Goal: Information Seeking & Learning: Learn about a topic

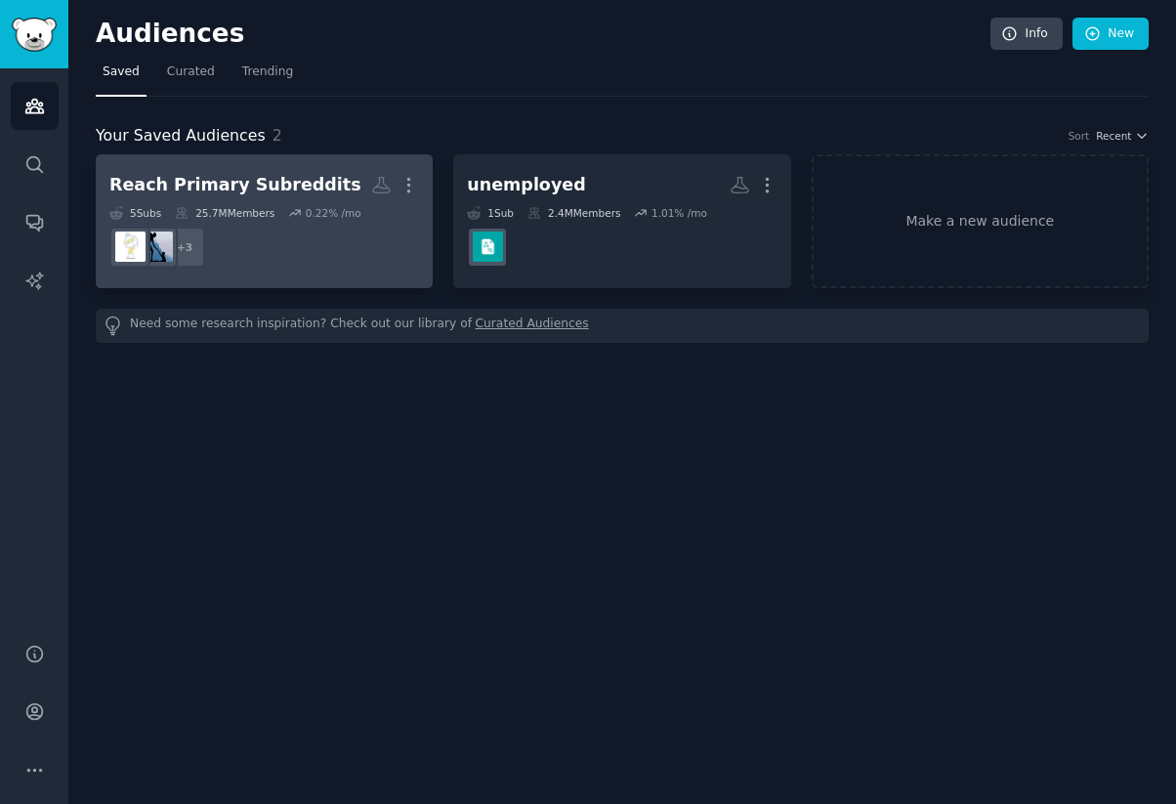
click at [223, 186] on div "Reach Primary Subreddits" at bounding box center [235, 185] width 252 height 24
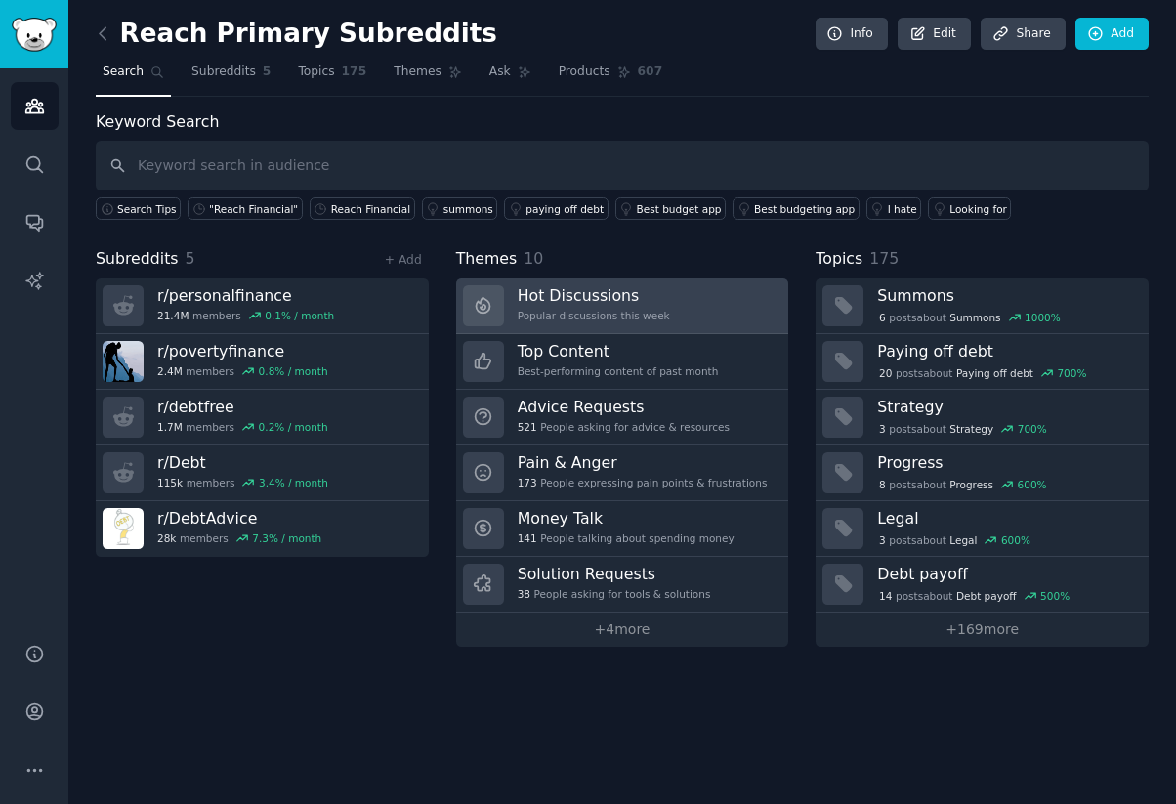
click at [591, 296] on h3 "Hot Discussions" at bounding box center [594, 295] width 152 height 21
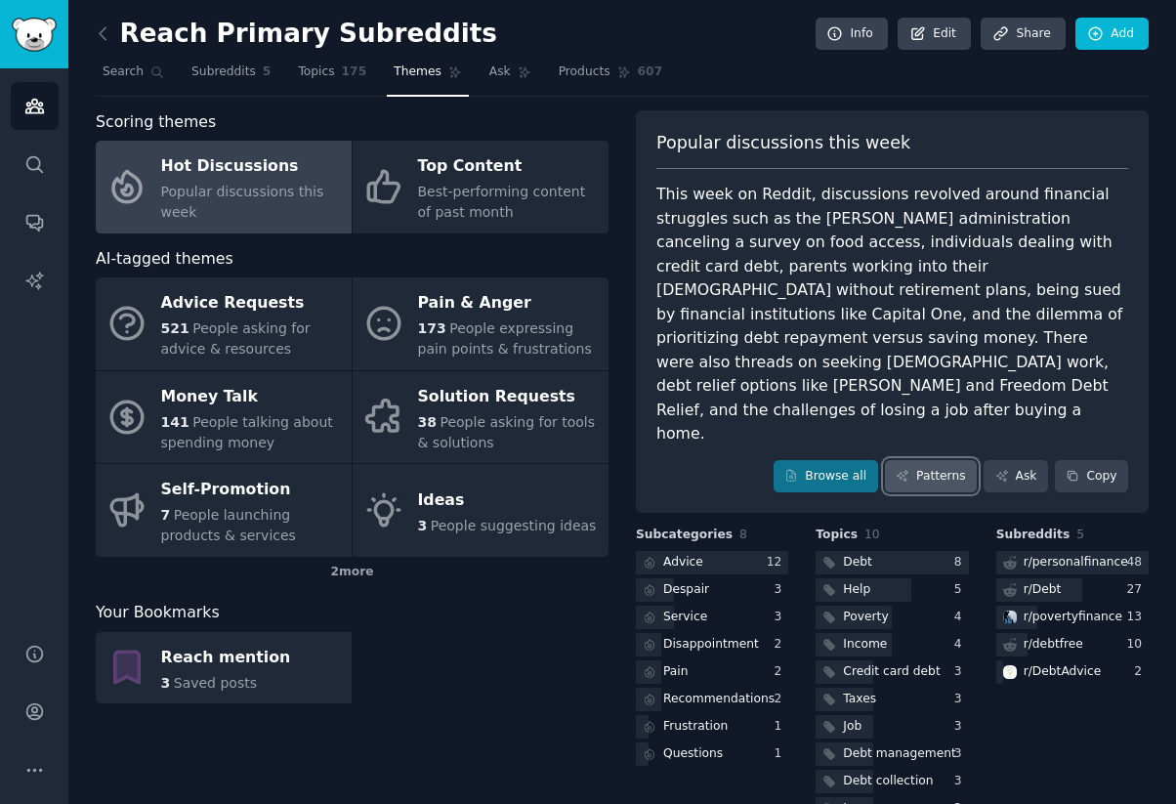
click at [931, 460] on link "Patterns" at bounding box center [931, 476] width 92 height 33
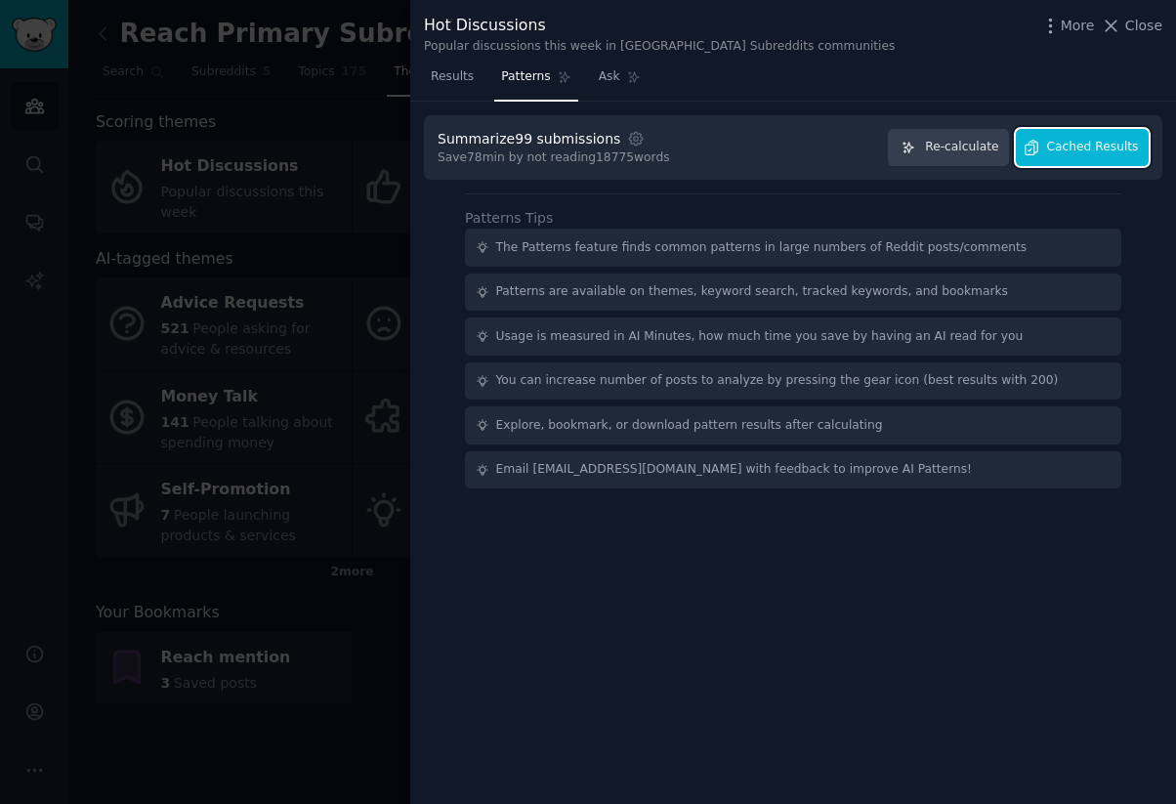
click at [1062, 150] on span "Cached Results" at bounding box center [1093, 148] width 92 height 18
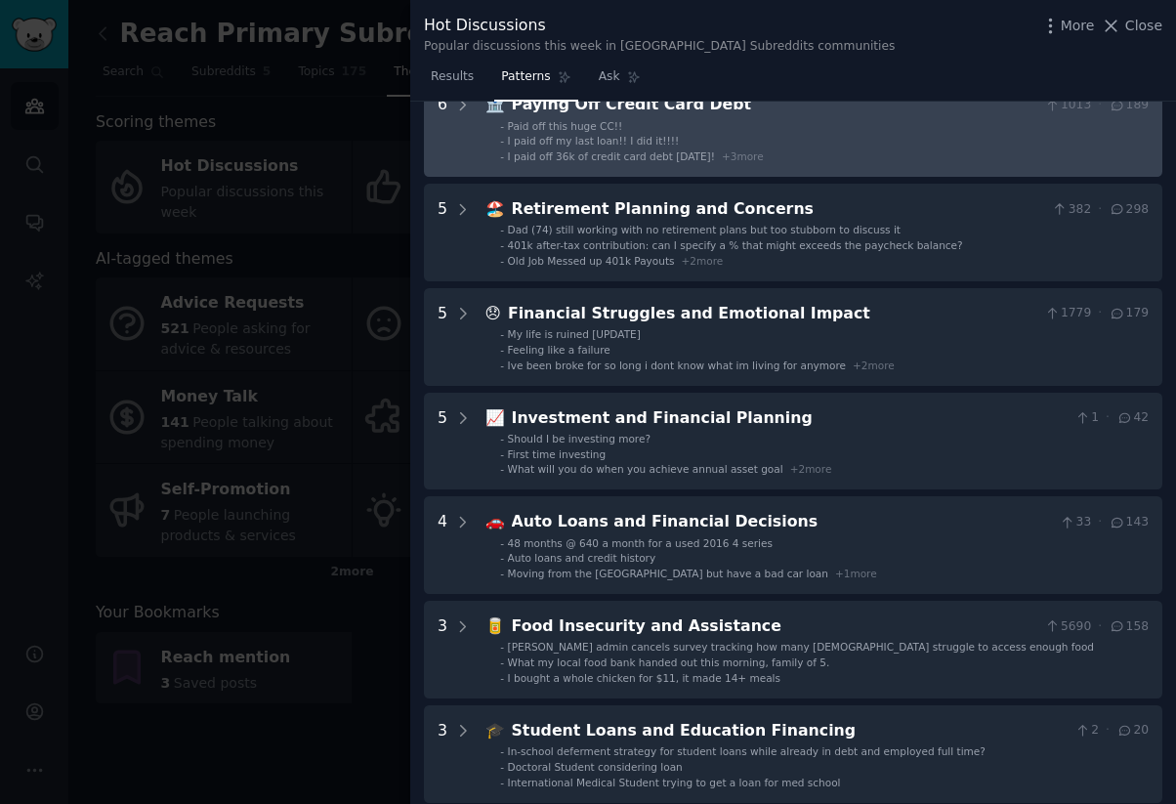
click at [626, 126] on li "- Paid off this huge CC!!" at bounding box center [824, 126] width 649 height 14
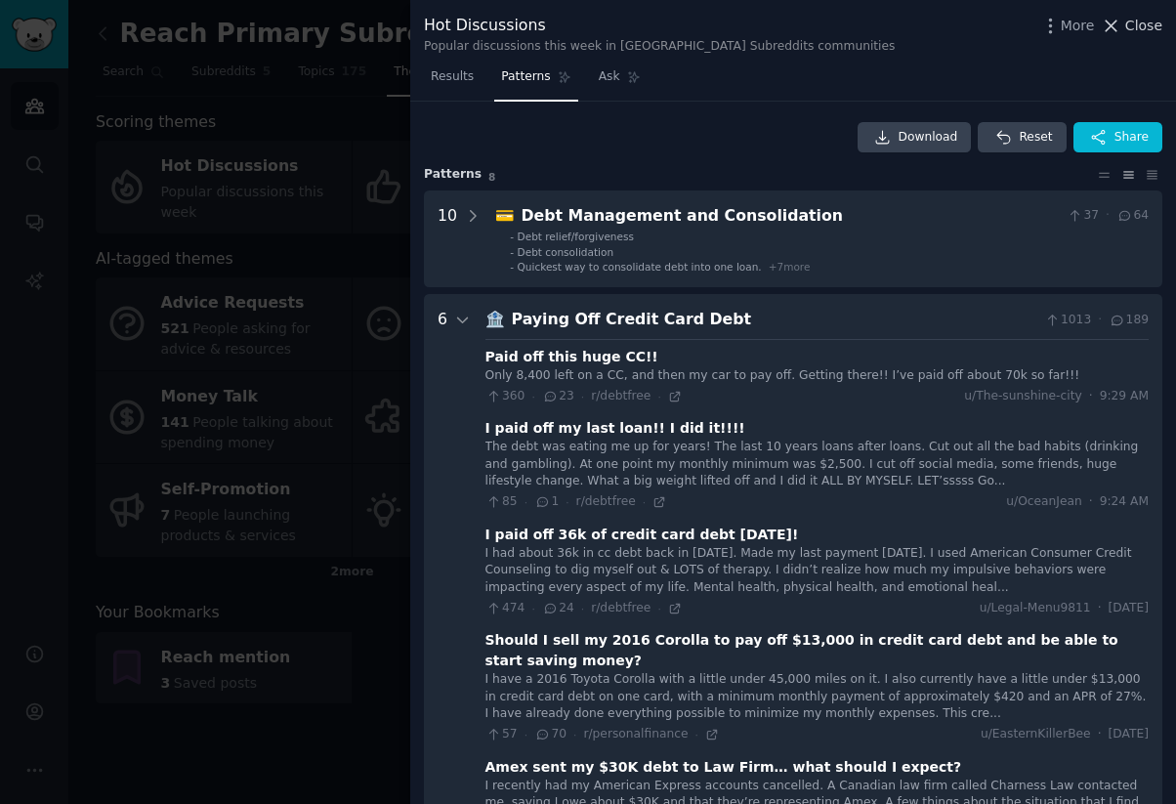
click at [1140, 23] on span "Close" at bounding box center [1144, 26] width 37 height 21
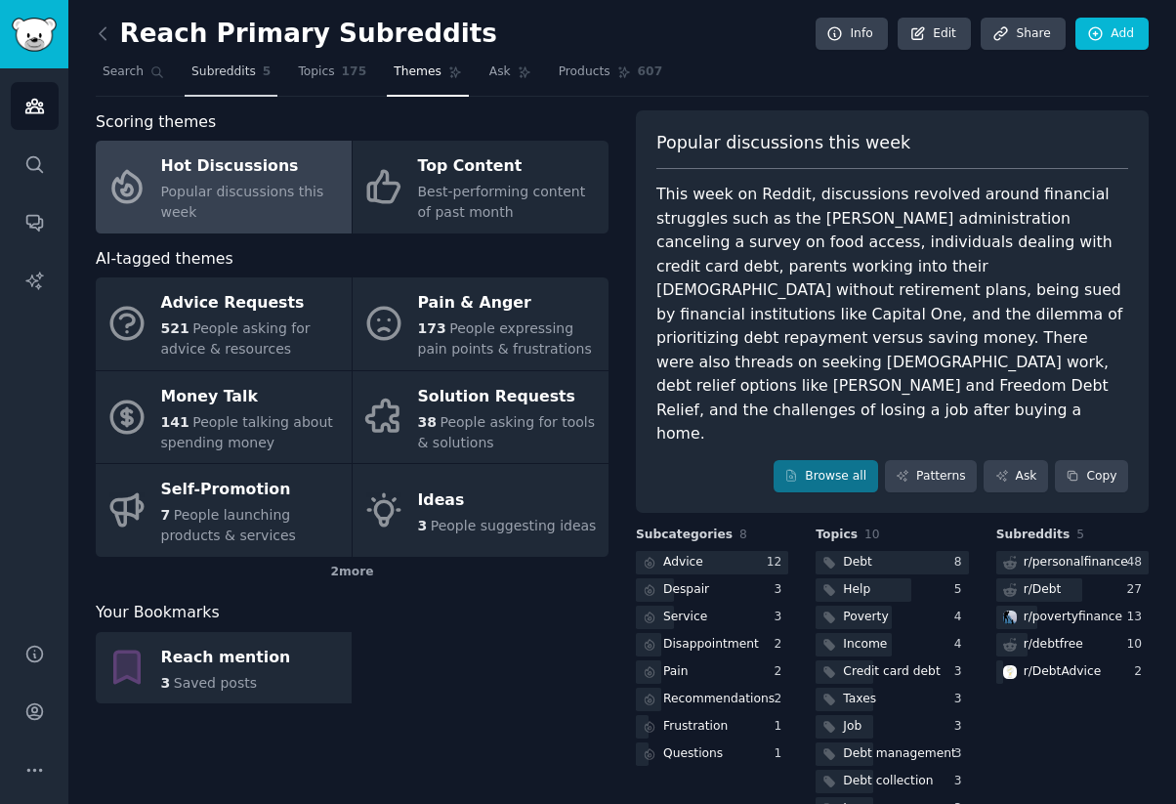
click at [221, 69] on span "Subreddits" at bounding box center [224, 73] width 64 height 18
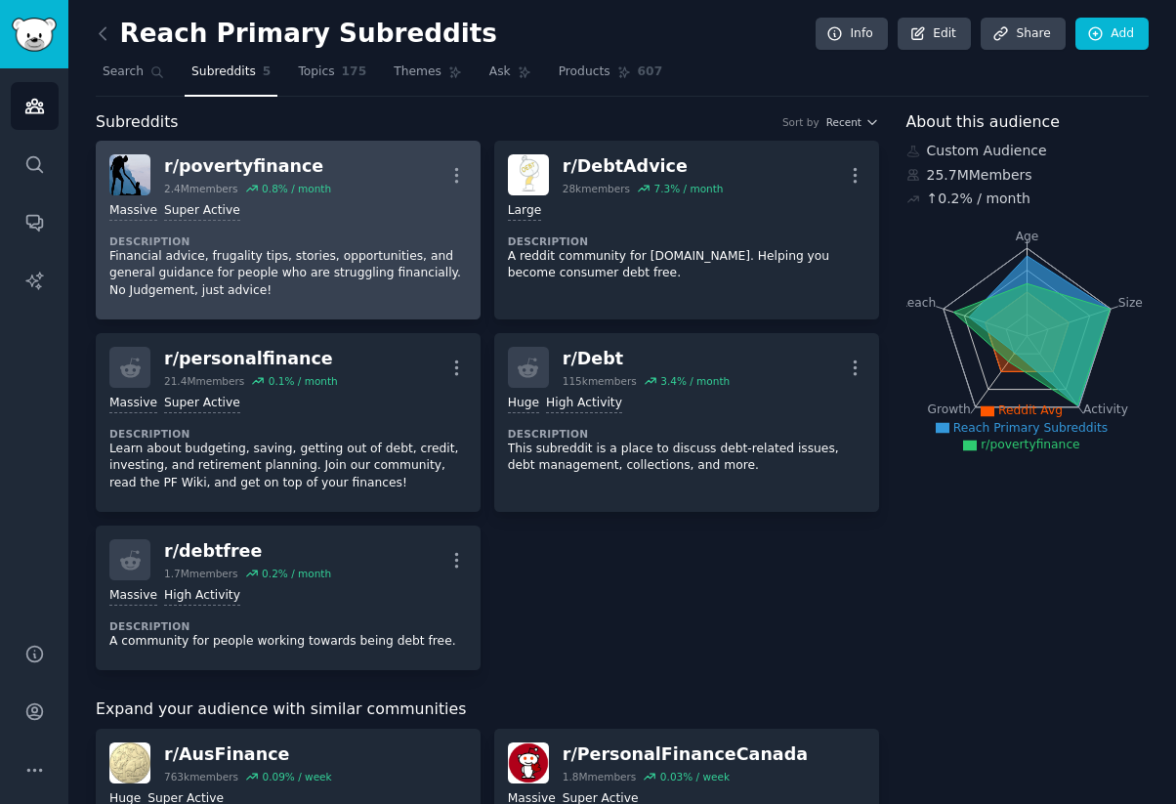
click at [238, 164] on div "r/ povertyfinance" at bounding box center [247, 166] width 167 height 24
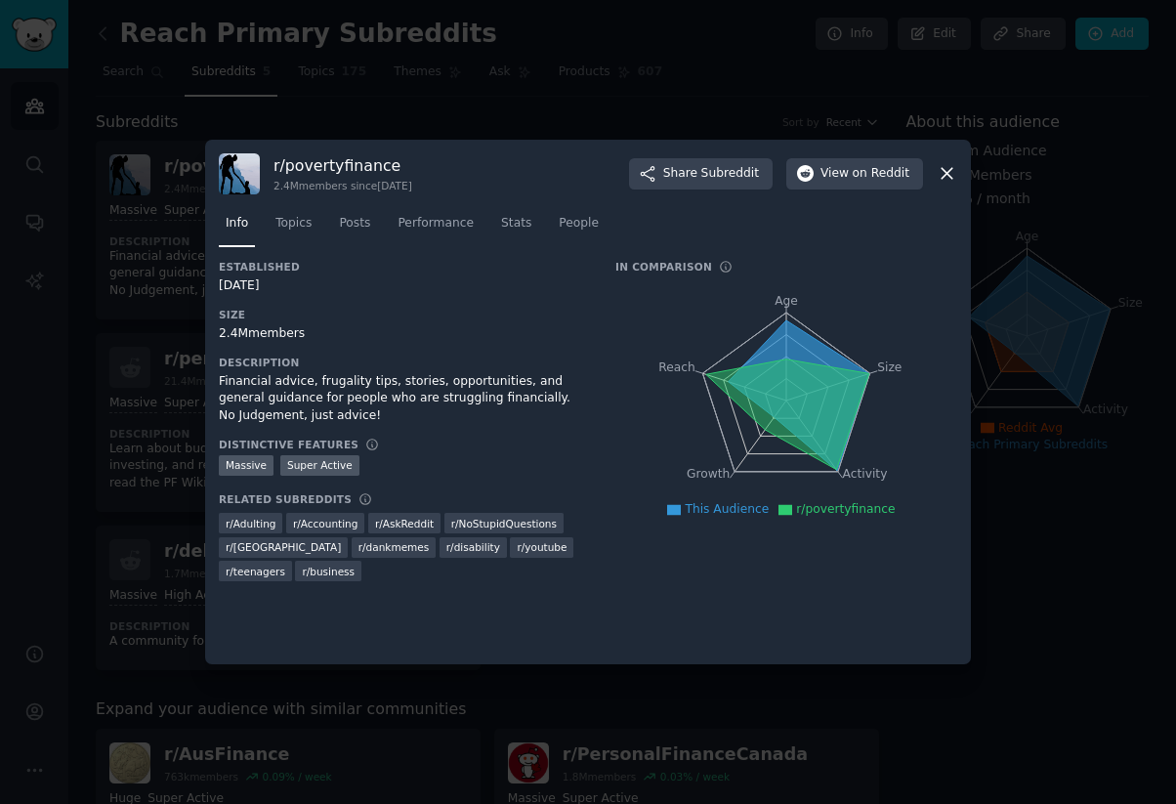
click at [952, 176] on icon at bounding box center [947, 173] width 21 height 21
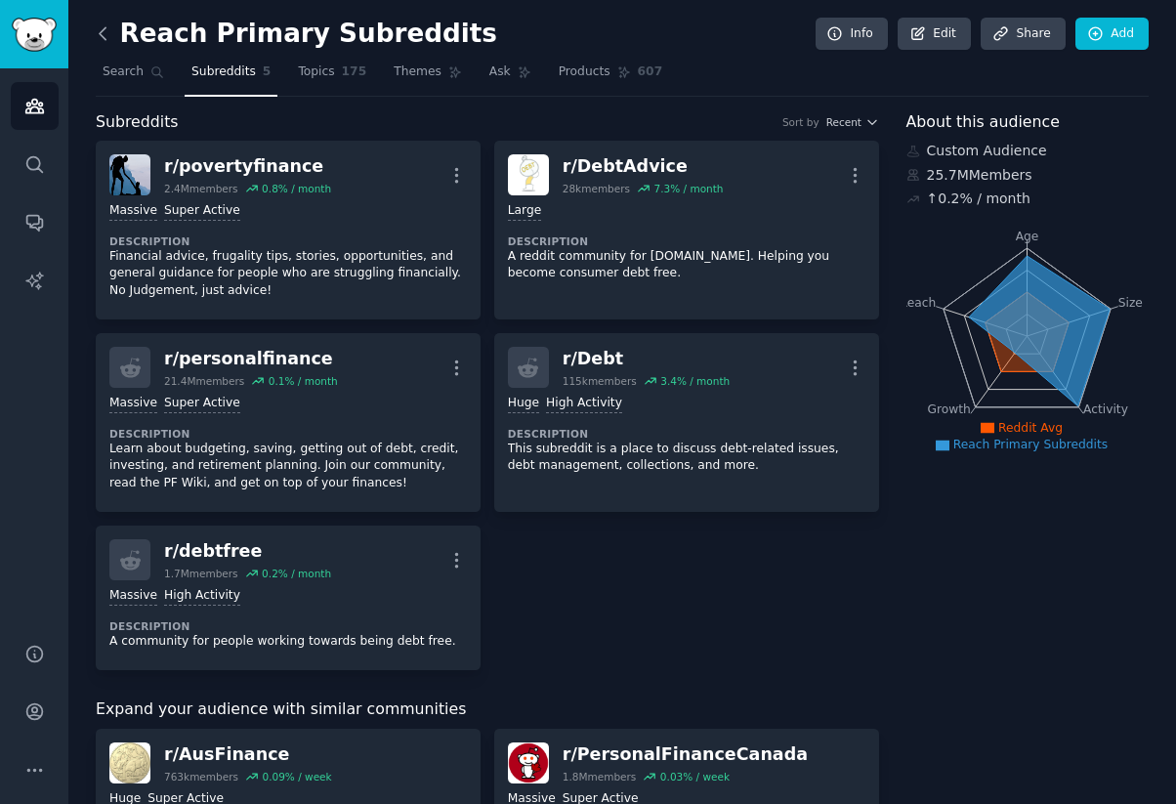
click at [101, 35] on icon at bounding box center [103, 33] width 6 height 12
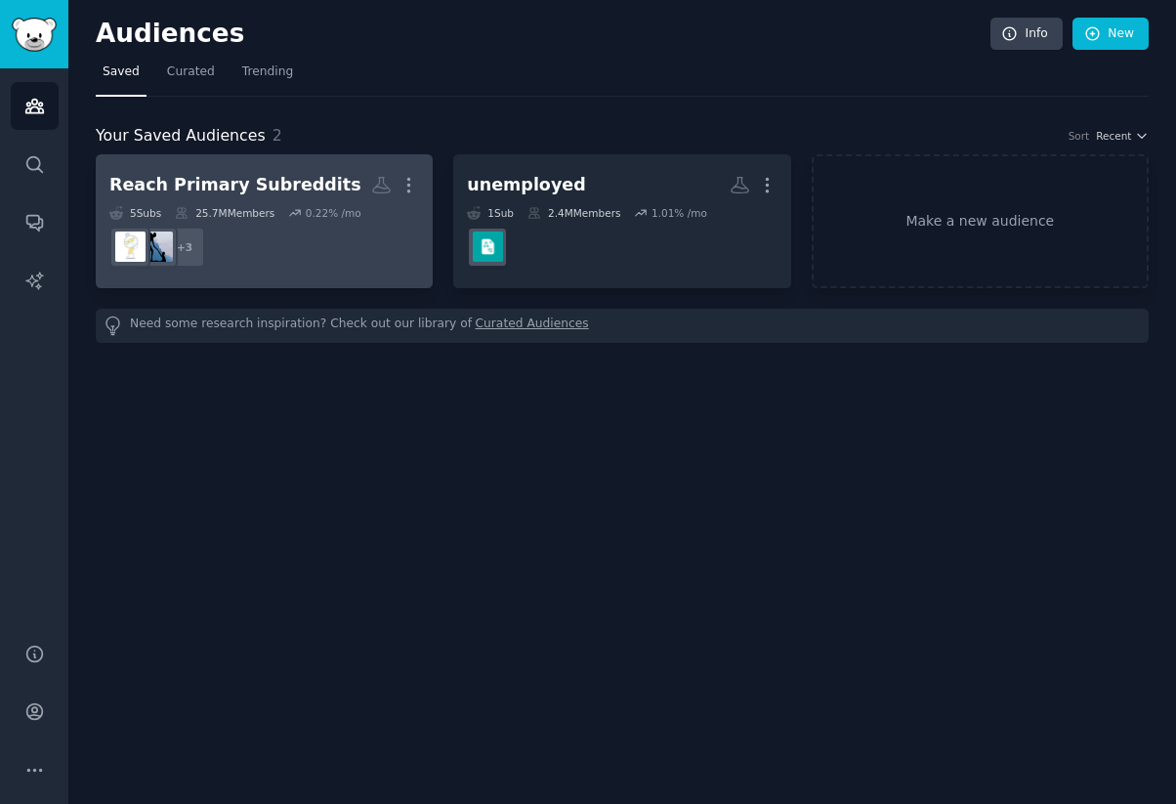
click at [301, 188] on div "Reach Primary Subreddits" at bounding box center [235, 185] width 252 height 24
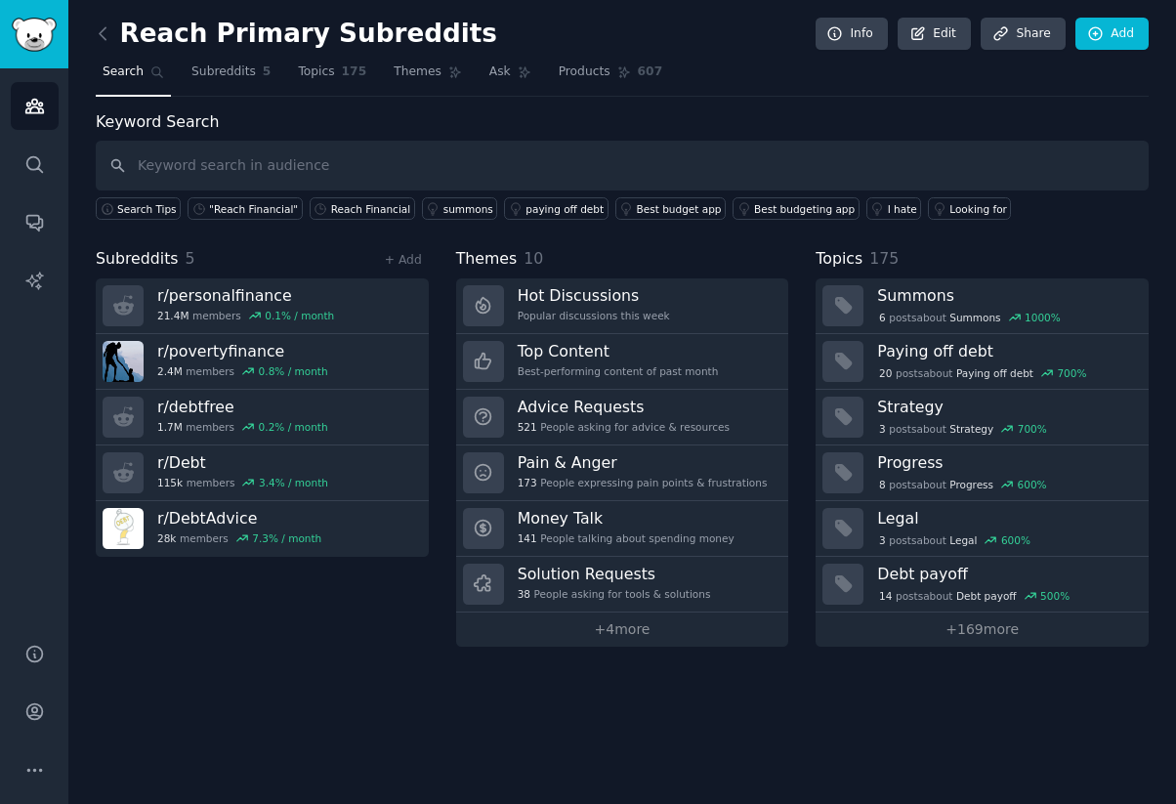
click at [529, 154] on input "text" at bounding box center [622, 166] width 1053 height 50
click at [393, 173] on input "text" at bounding box center [622, 166] width 1053 height 50
